Goal: Task Accomplishment & Management: Use online tool/utility

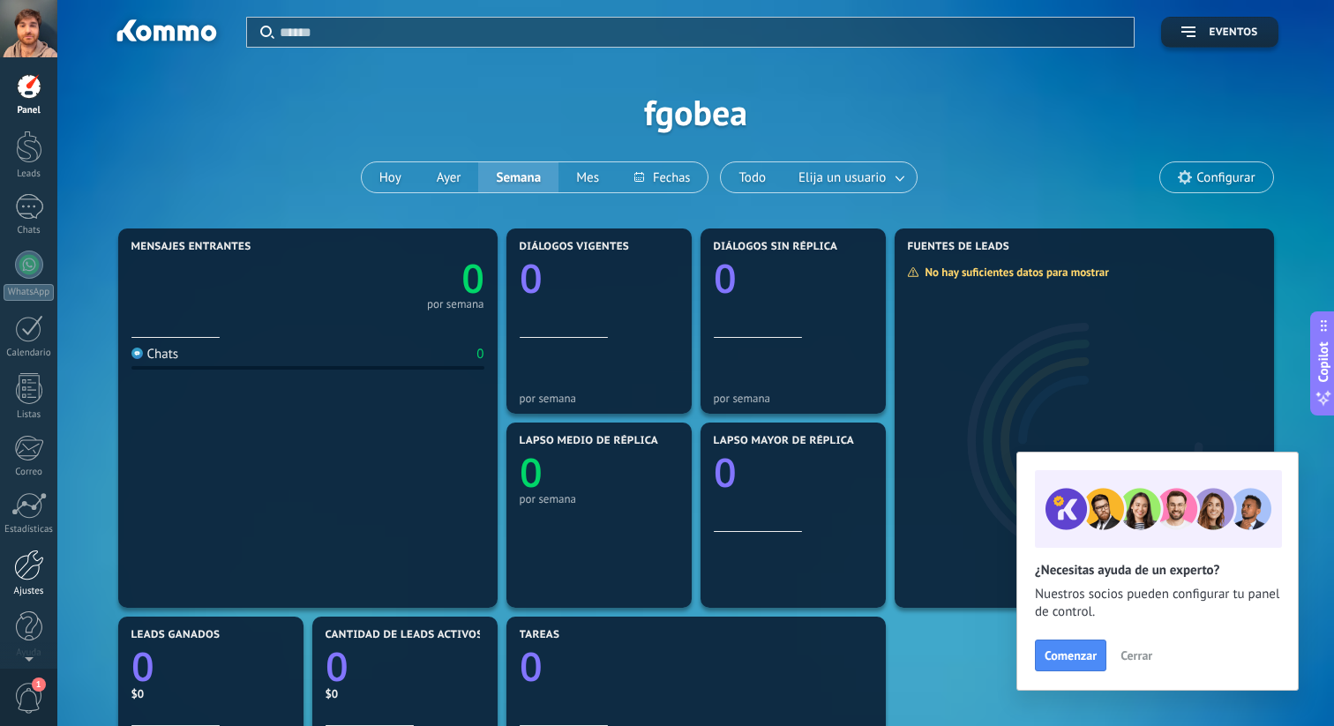
click at [24, 582] on link "Ajustes" at bounding box center [28, 573] width 57 height 48
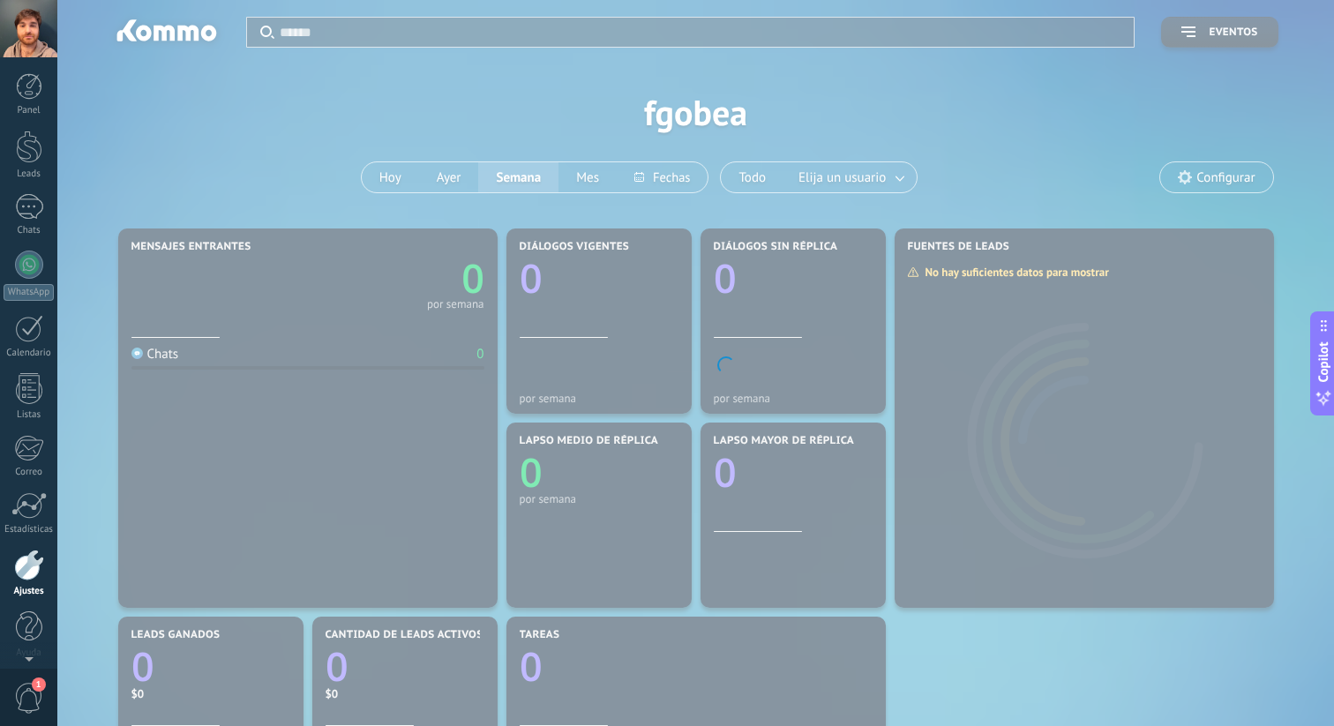
scroll to position [8, 0]
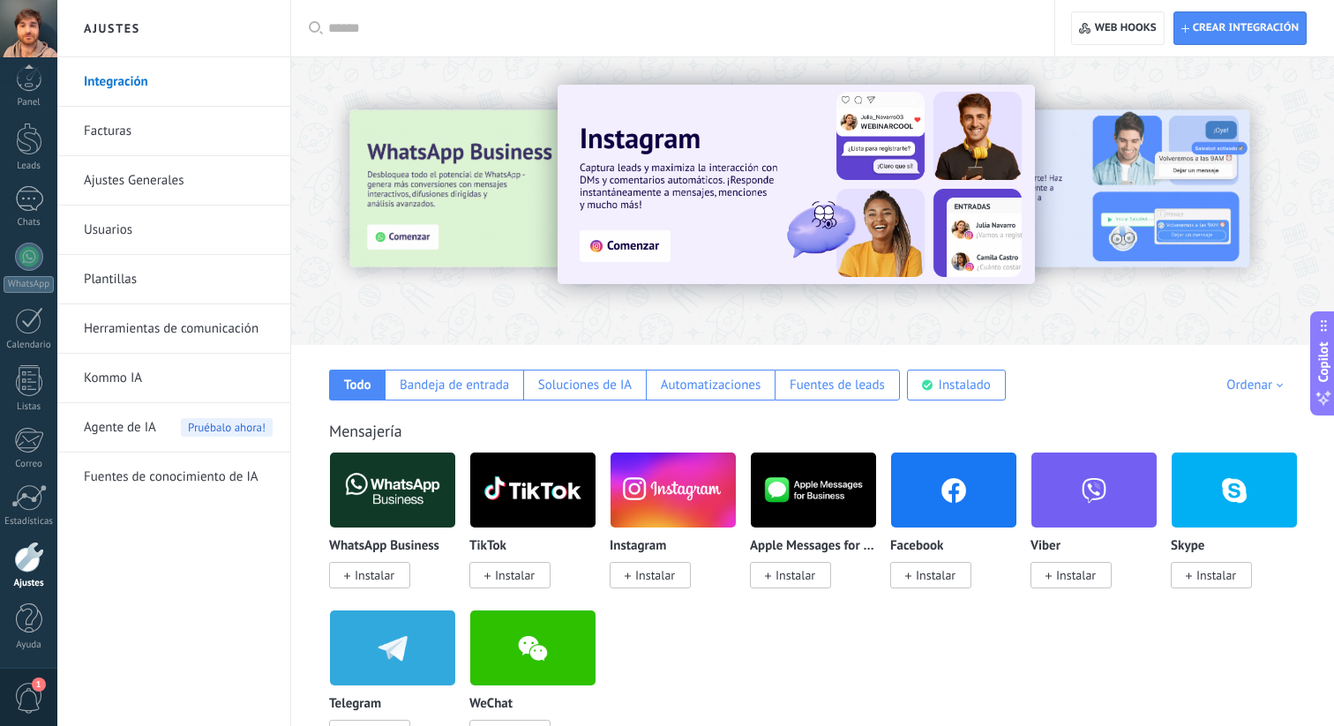
click at [141, 243] on link "Usuarios" at bounding box center [178, 230] width 189 height 49
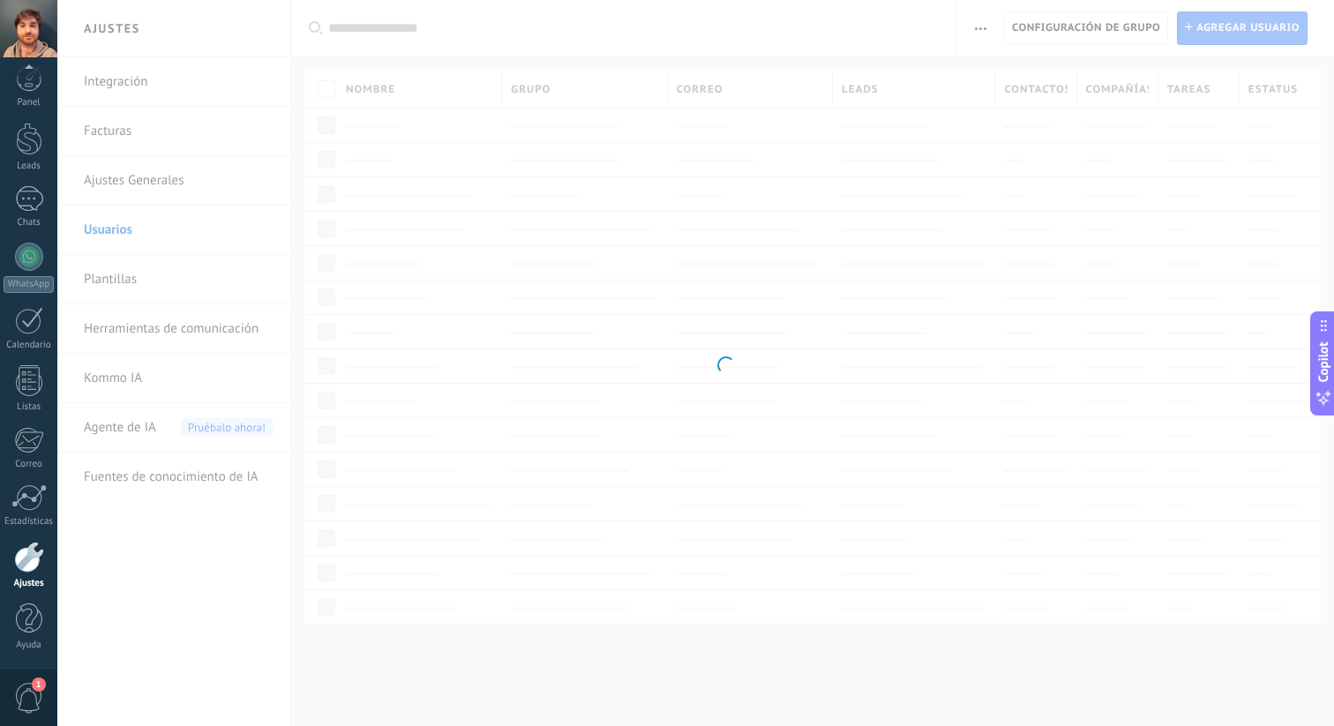
click at [141, 283] on body ".abccls-1,.abccls-2{fill-rule:evenodd}.abccls-2{fill:#fff} .abfcls-1{fill:none}…" at bounding box center [667, 363] width 1334 height 726
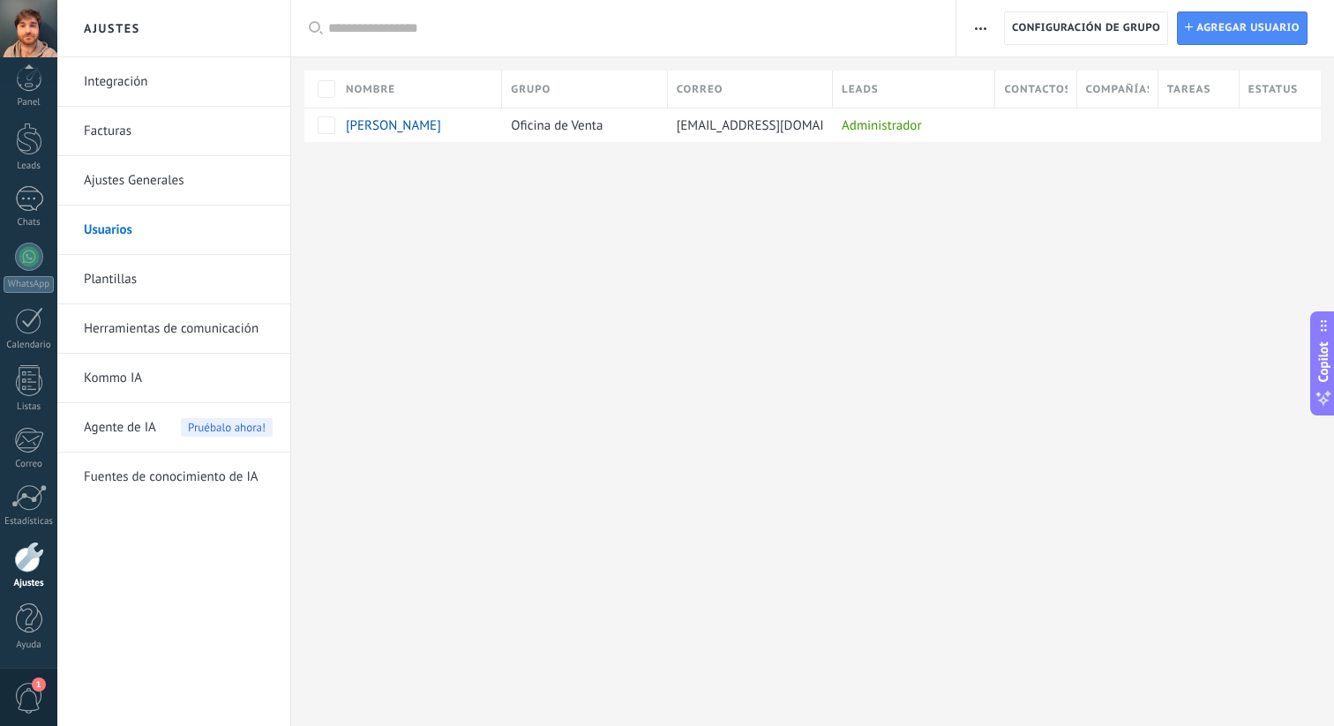
click at [128, 281] on link "Plantillas" at bounding box center [178, 279] width 189 height 49
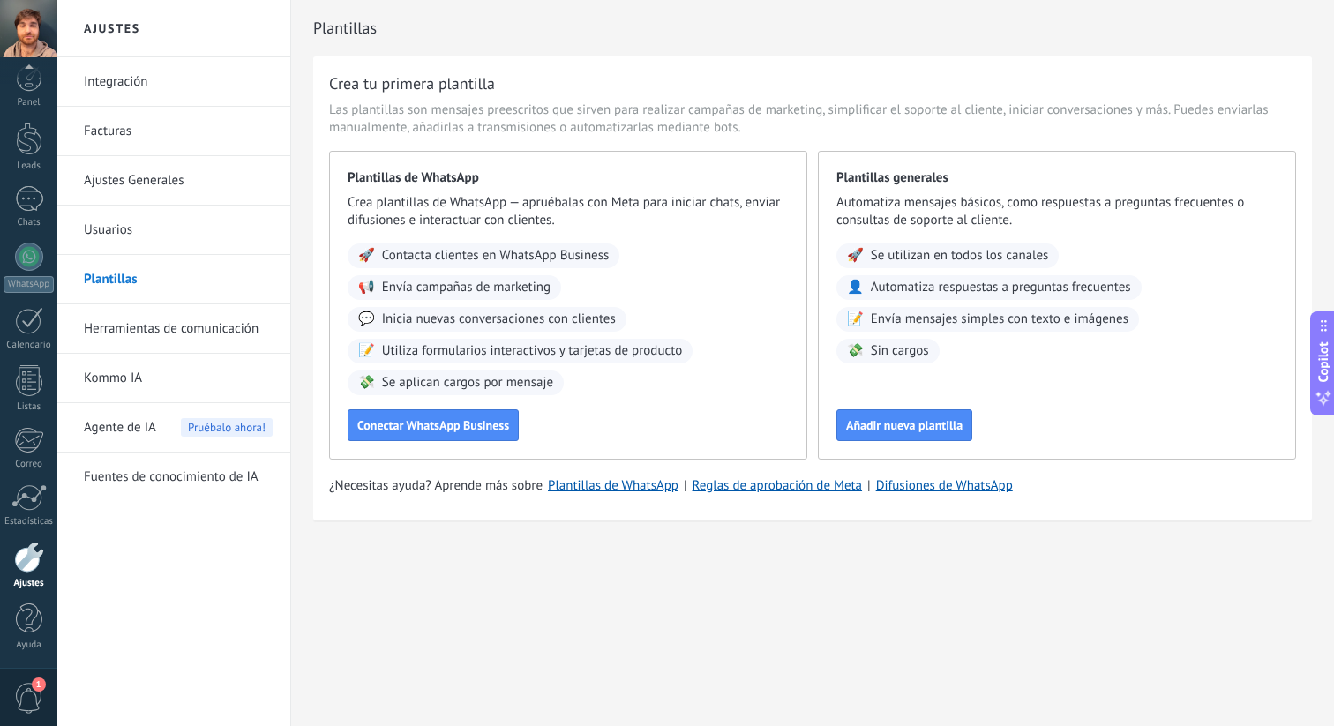
click at [153, 318] on link "Herramientas de comunicación" at bounding box center [178, 328] width 189 height 49
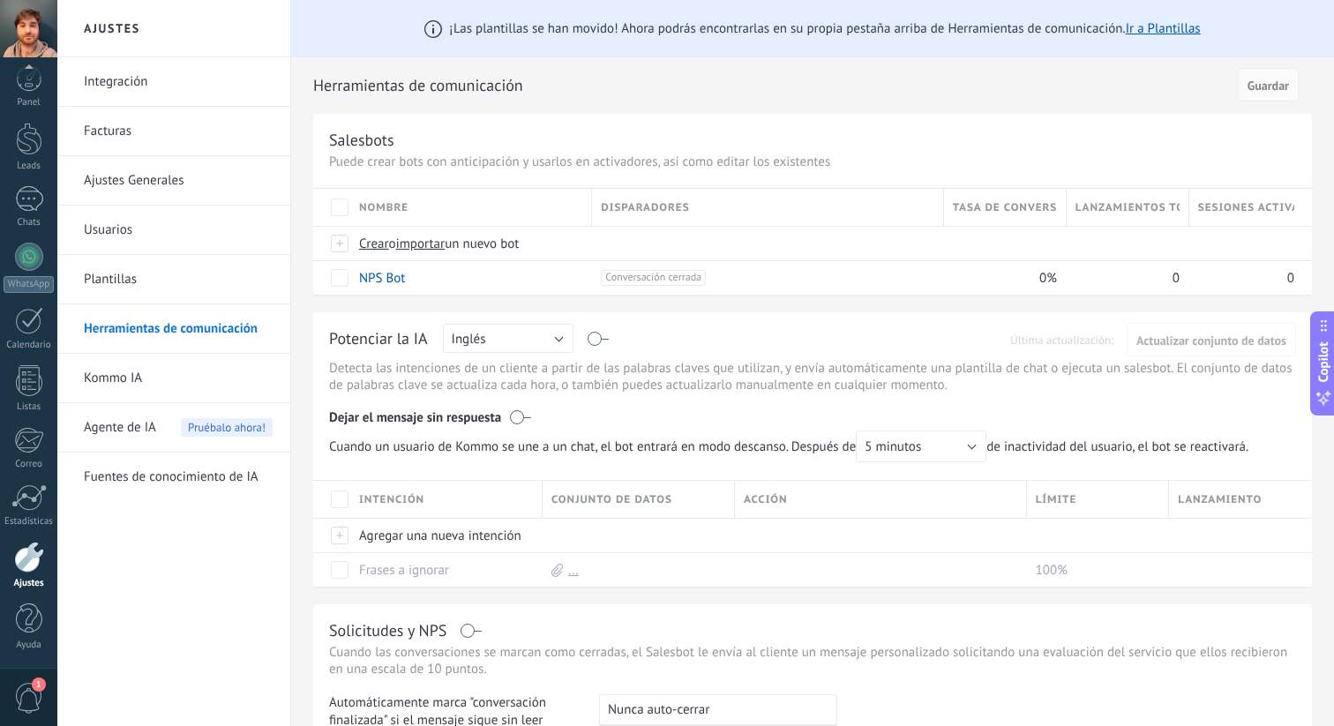
click at [148, 77] on link "Integración" at bounding box center [178, 81] width 189 height 49
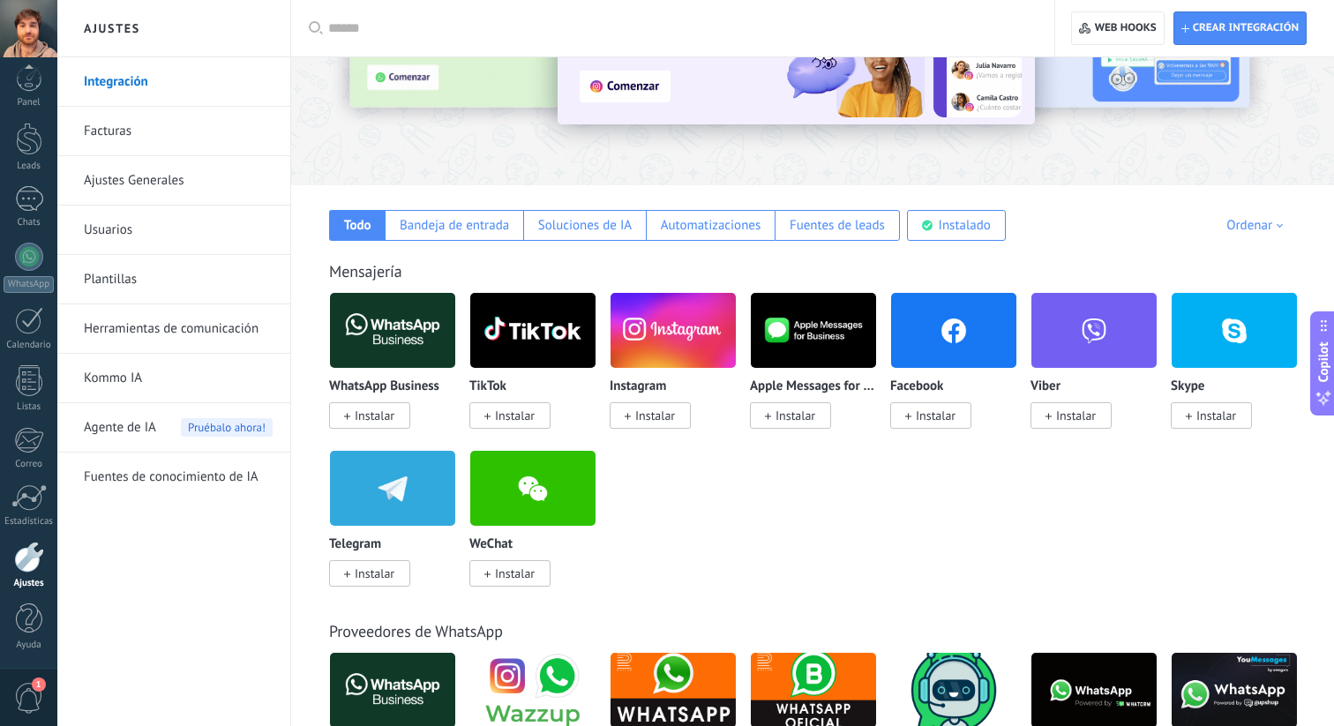
scroll to position [165, 0]
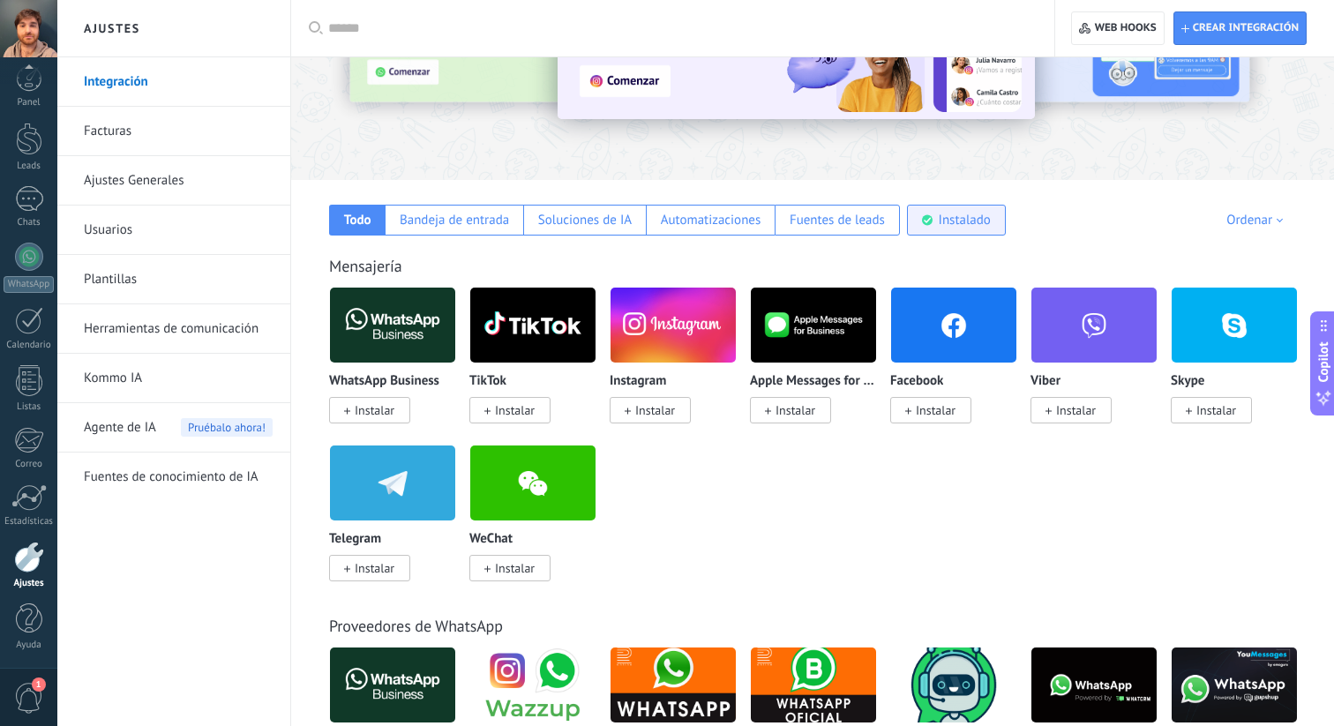
click at [977, 227] on div "Instalado" at bounding box center [964, 220] width 52 height 17
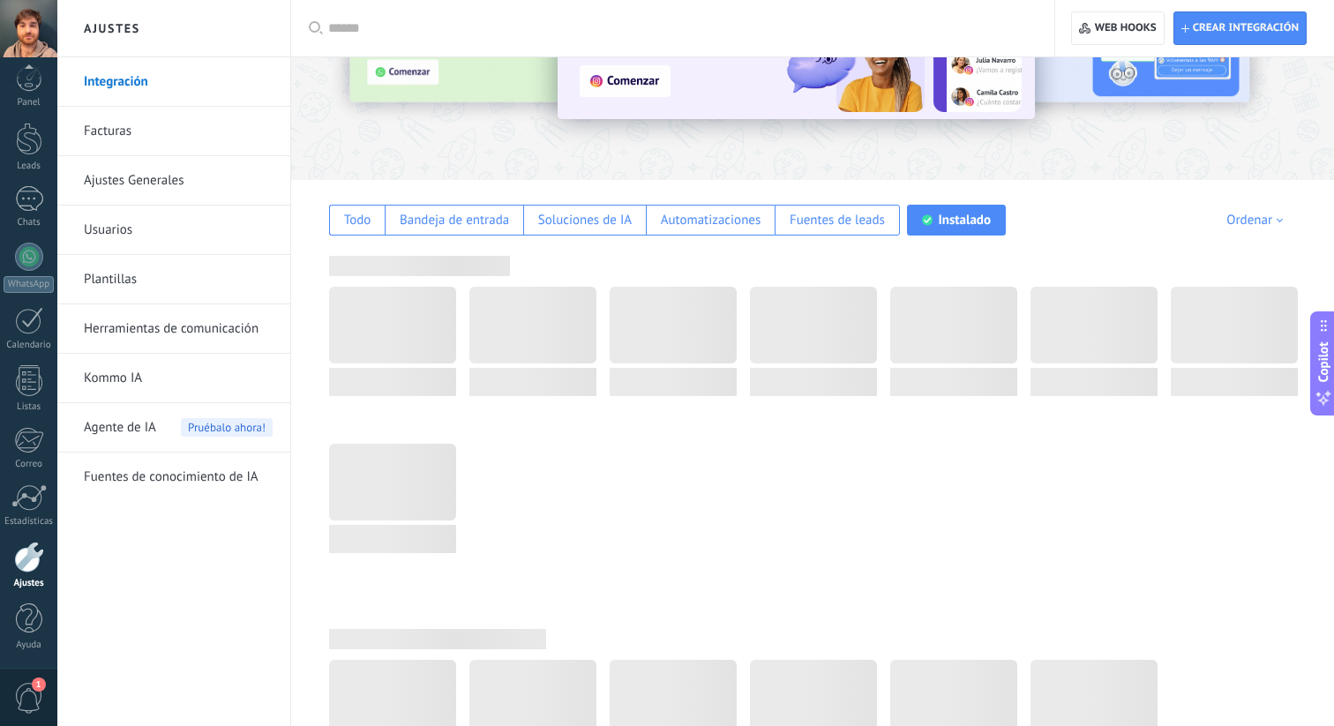
scroll to position [0, 0]
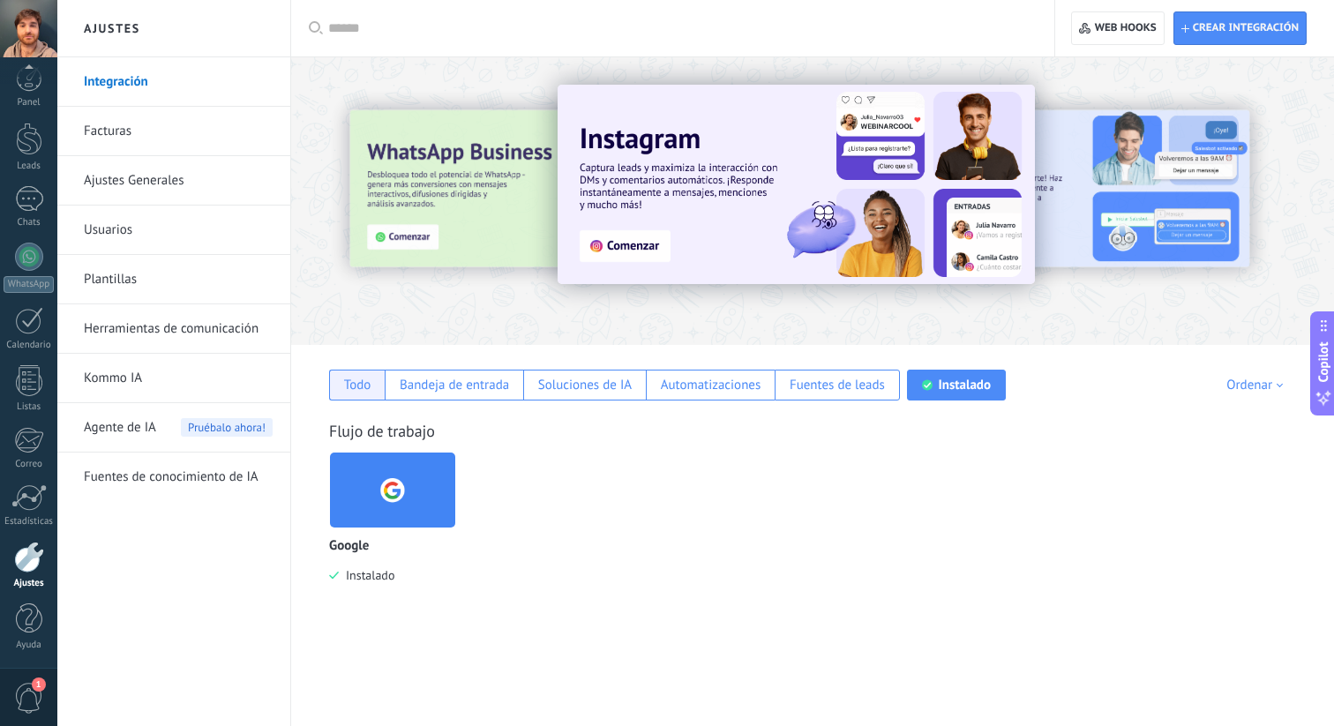
click at [377, 400] on div "Todo" at bounding box center [357, 385] width 56 height 31
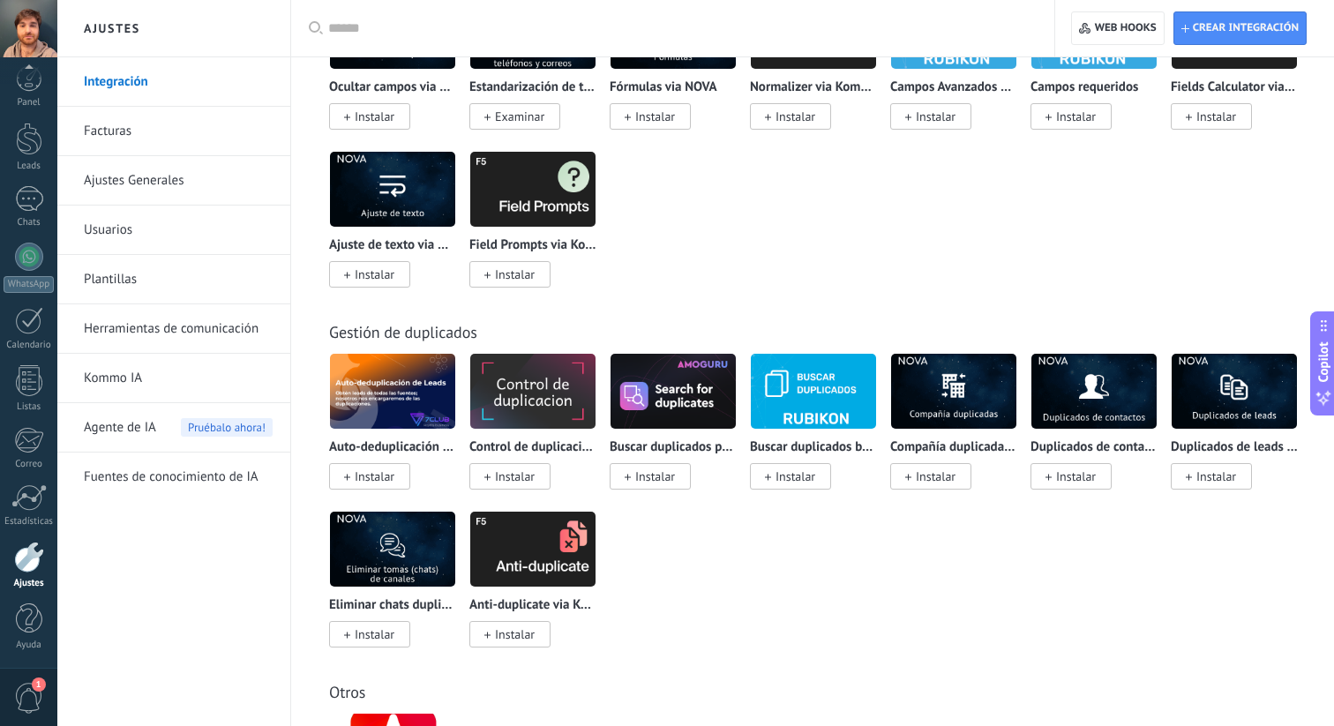
scroll to position [6611, 0]
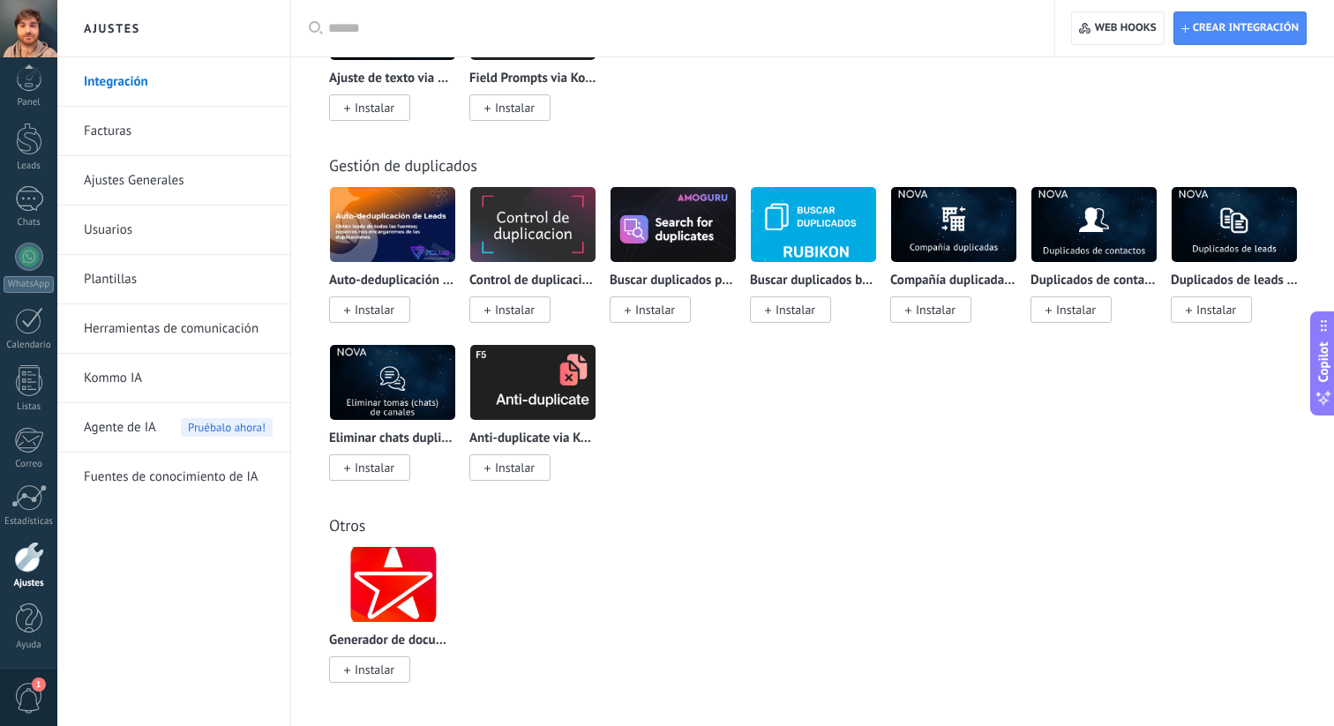
click at [1247, 47] on div "Crear integración Web hooks 0" at bounding box center [1194, 28] width 279 height 56
click at [1247, 27] on span "Crear integración" at bounding box center [1245, 28] width 106 height 14
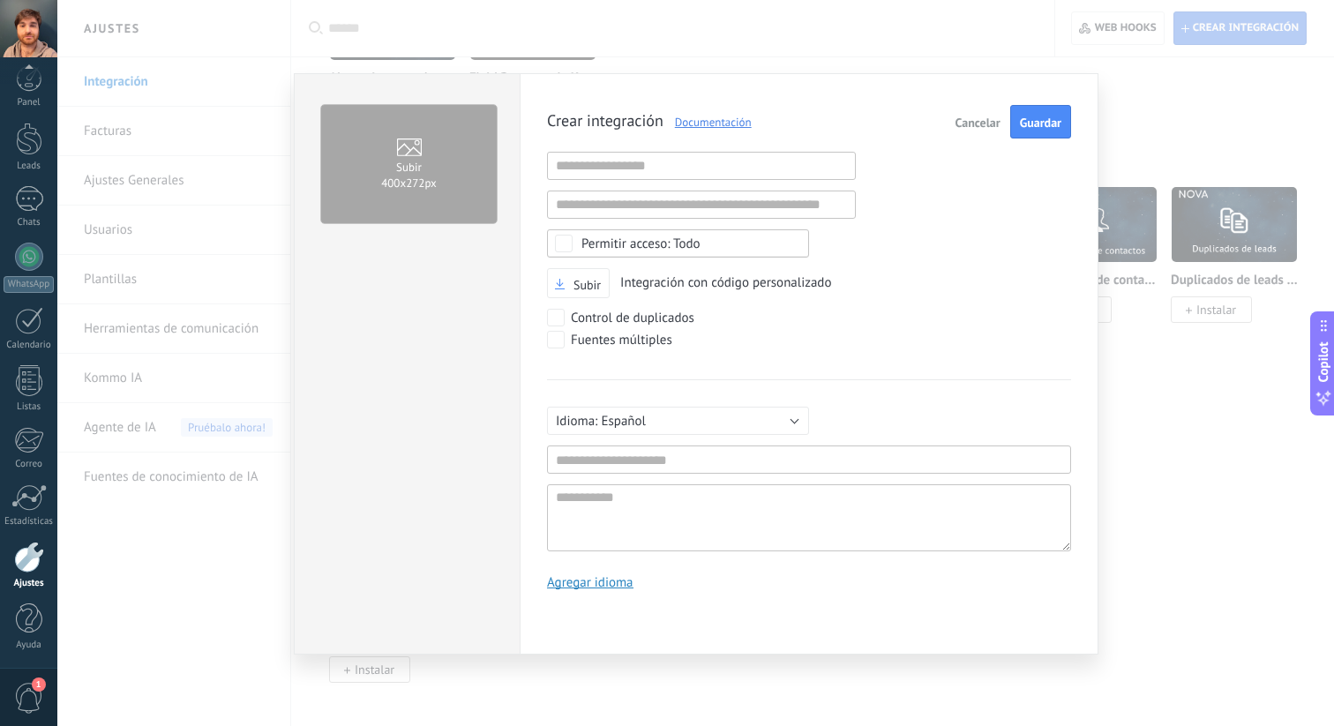
scroll to position [17, 0]
click at [685, 175] on input "text" at bounding box center [701, 166] width 309 height 28
click at [687, 198] on input "text" at bounding box center [701, 205] width 309 height 28
click at [743, 129] on link "Documentación" at bounding box center [707, 122] width 88 height 15
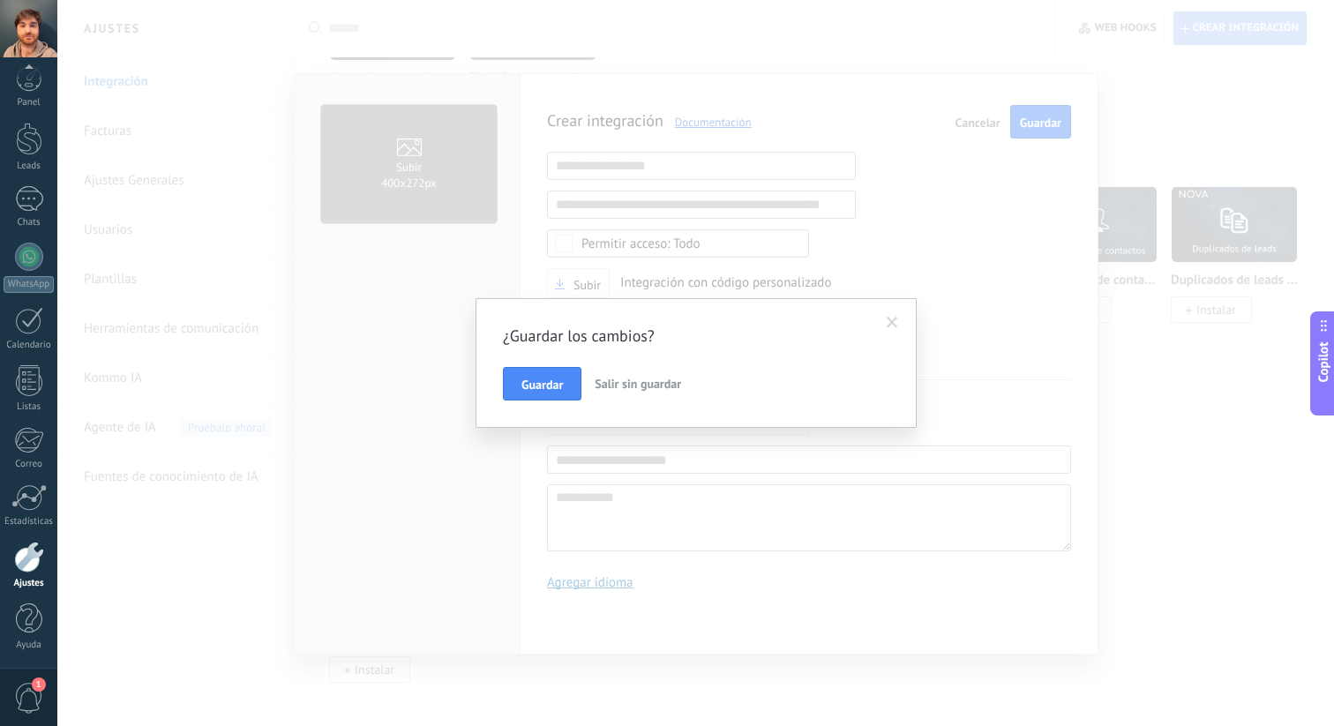
click at [606, 382] on span "Salir sin guardar" at bounding box center [637, 384] width 86 height 16
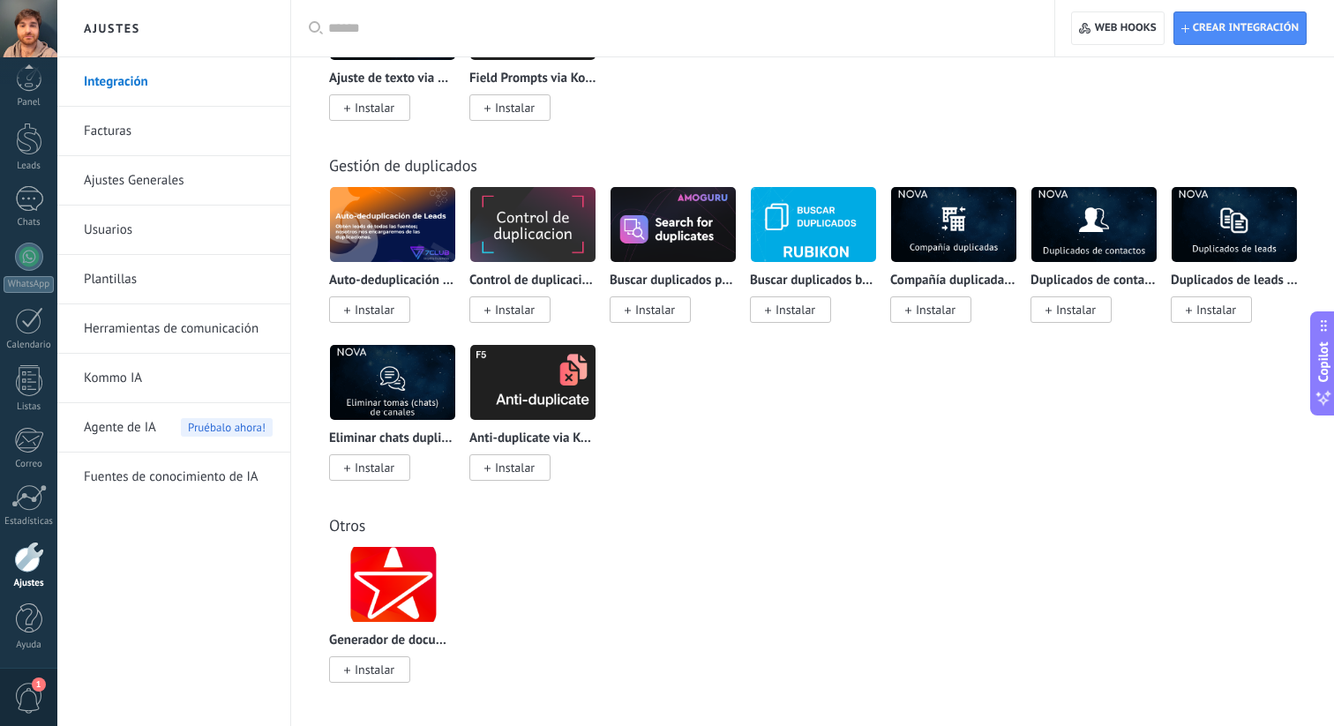
scroll to position [118, 0]
